Goal: Task Accomplishment & Management: Complete application form

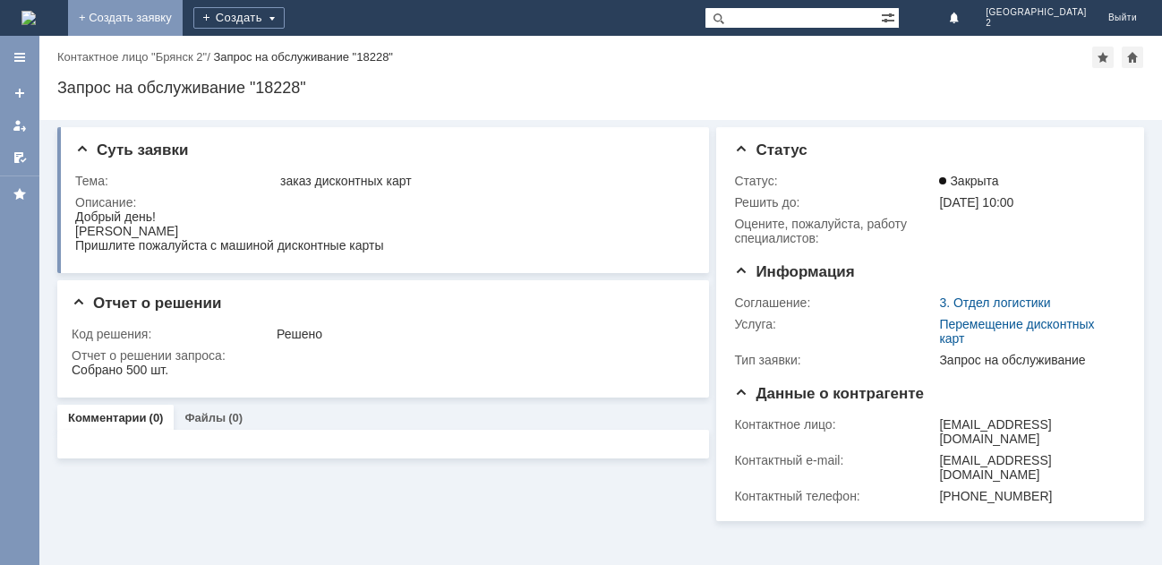
click at [183, 23] on link "+ Создать заявку" at bounding box center [125, 18] width 115 height 36
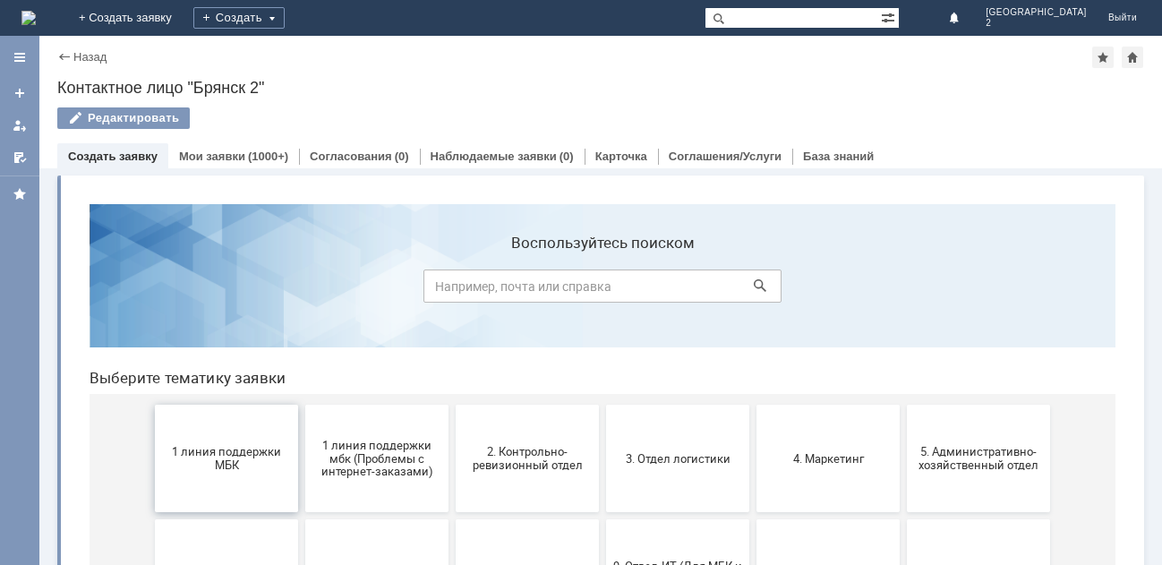
click at [206, 436] on button "1 линия поддержки МБК" at bounding box center [226, 458] width 143 height 107
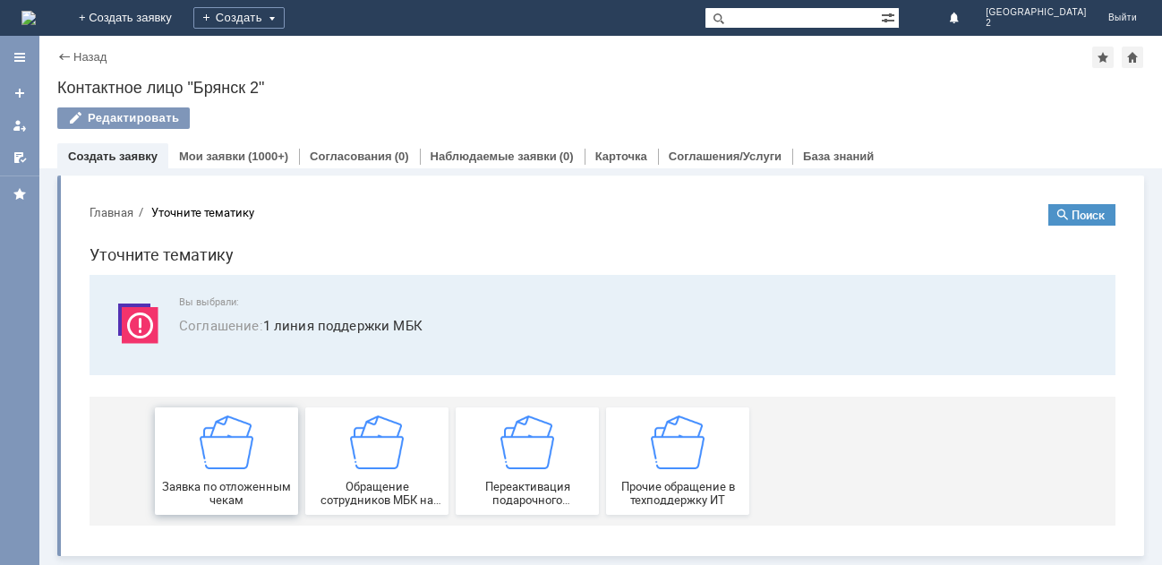
click at [219, 468] on img at bounding box center [227, 442] width 54 height 54
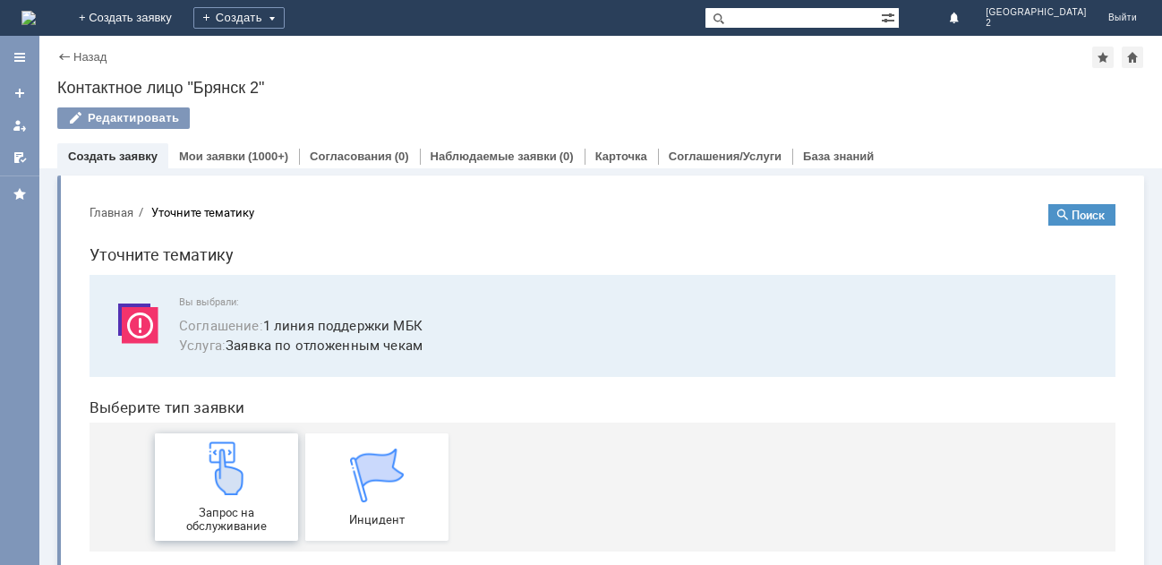
click at [222, 491] on img at bounding box center [227, 468] width 54 height 54
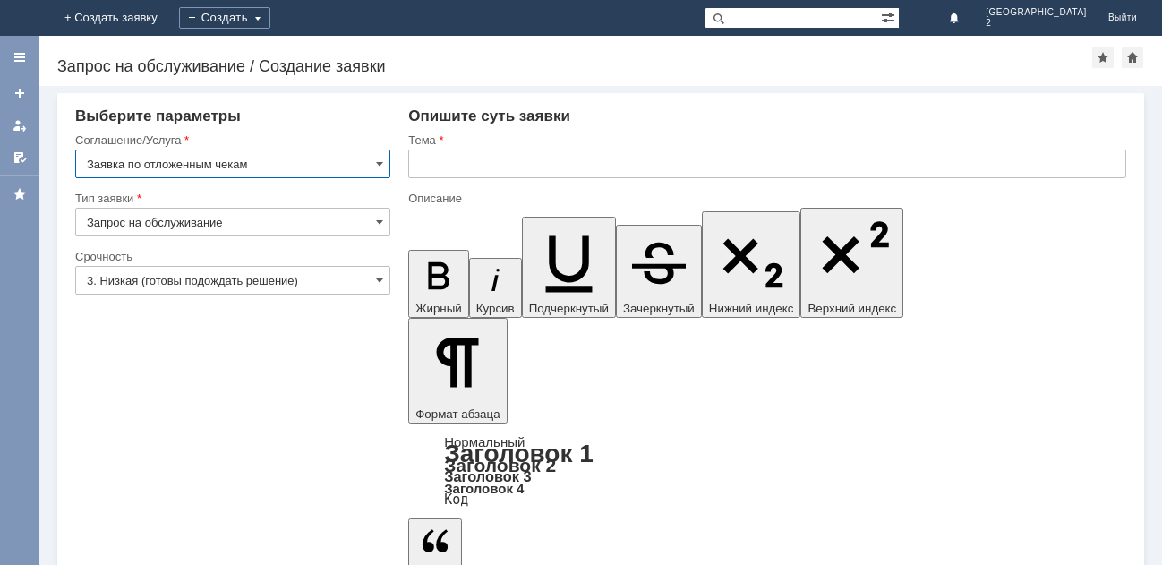
click at [421, 163] on input "text" at bounding box center [767, 163] width 718 height 29
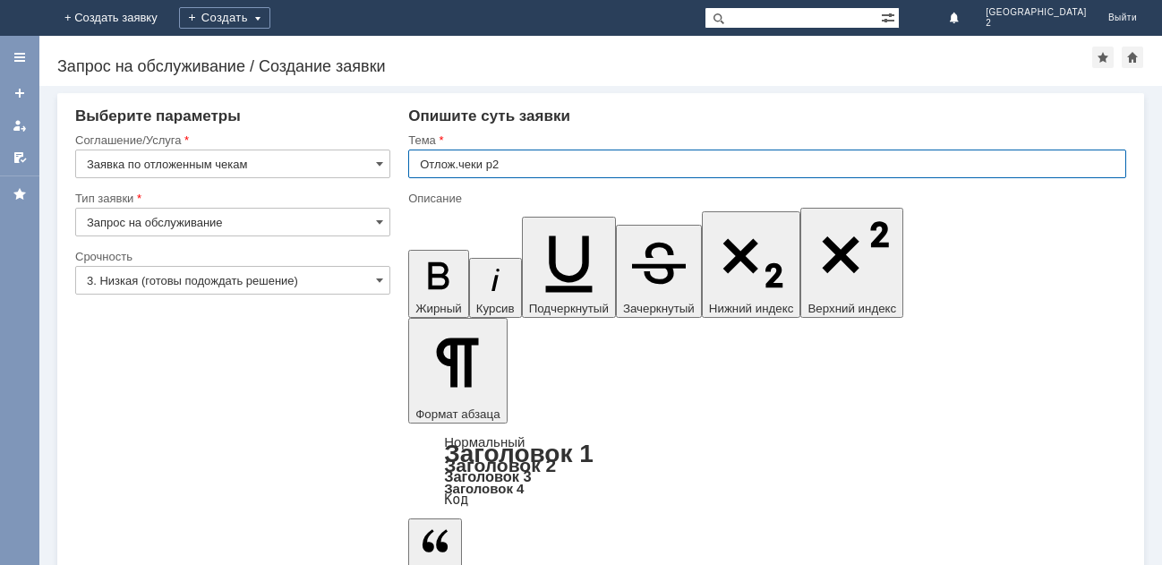
type input "Отлож.чеки р2"
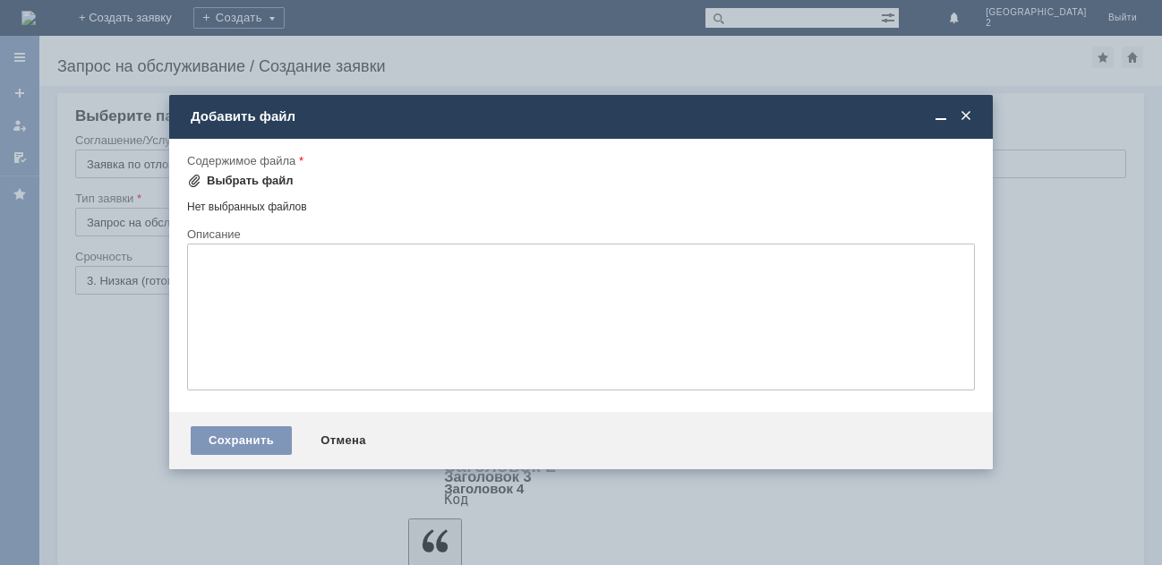
click at [242, 184] on div "Выбрать файл" at bounding box center [250, 181] width 87 height 14
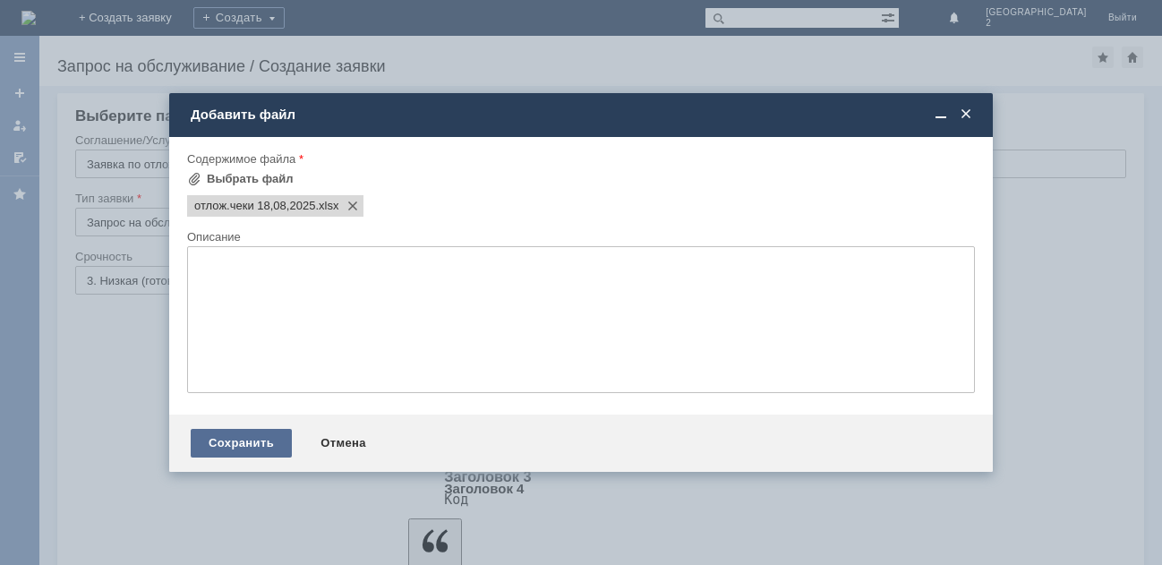
click at [227, 448] on div "Сохранить" at bounding box center [241, 443] width 101 height 29
